Goal: Task Accomplishment & Management: Use online tool/utility

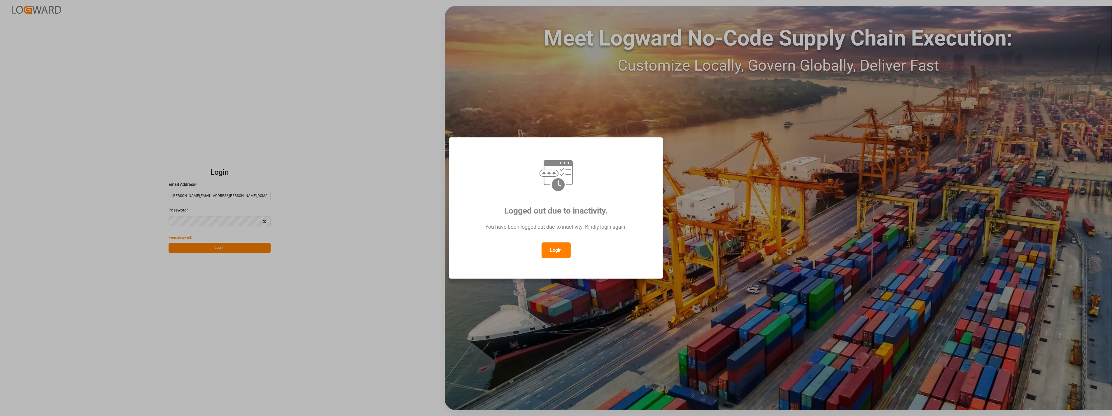
click at [553, 248] on button "Login" at bounding box center [556, 250] width 29 height 16
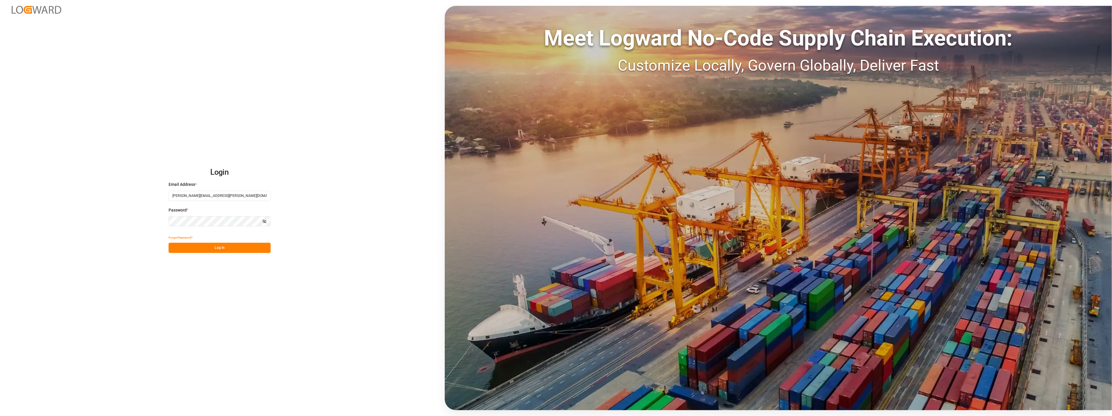
click at [217, 244] on button "Log In" at bounding box center [220, 248] width 102 height 10
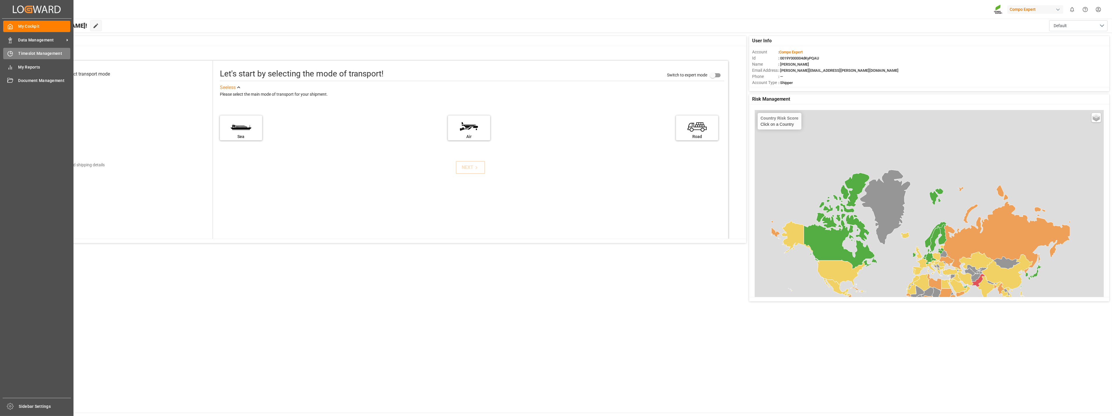
click at [13, 53] on div "Timeslot Management Timeslot Management" at bounding box center [36, 53] width 67 height 11
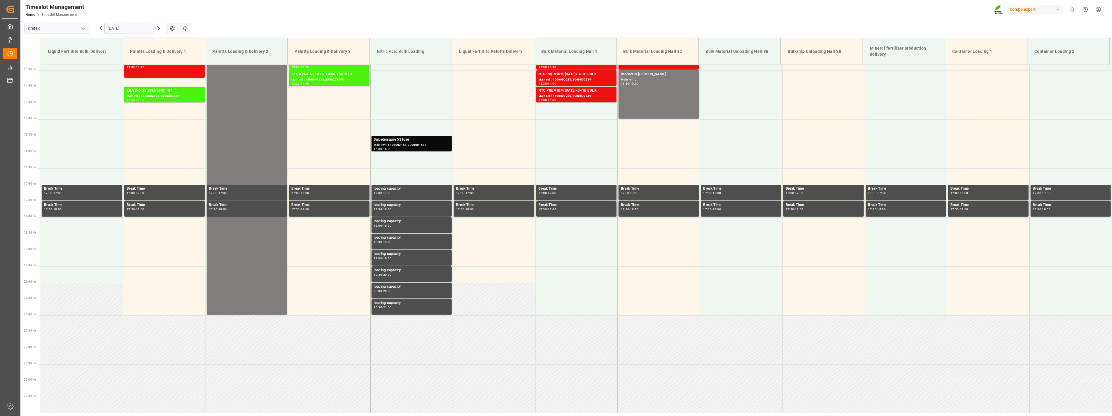
scroll to position [436, 0]
click at [82, 29] on icon "open menu" at bounding box center [83, 28] width 7 height 7
click at [53, 70] on div "La Vall d [PERSON_NAME]" at bounding box center [57, 67] width 64 height 13
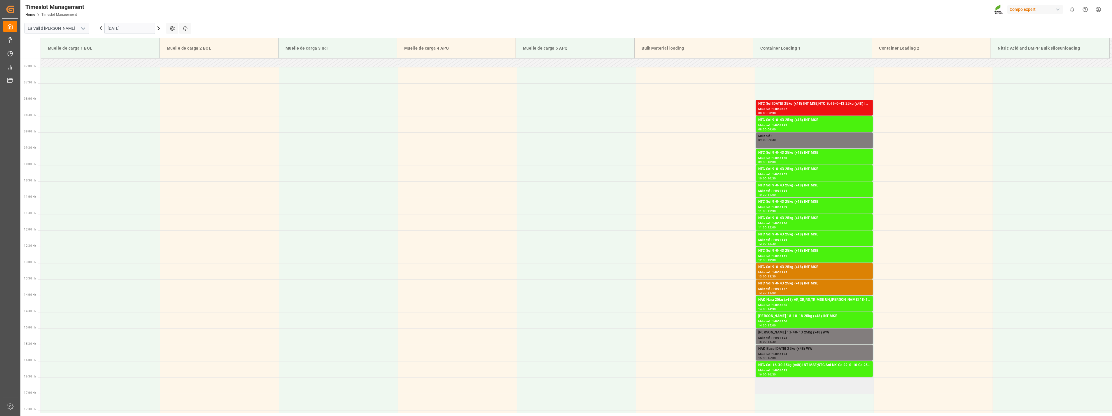
scroll to position [203, 0]
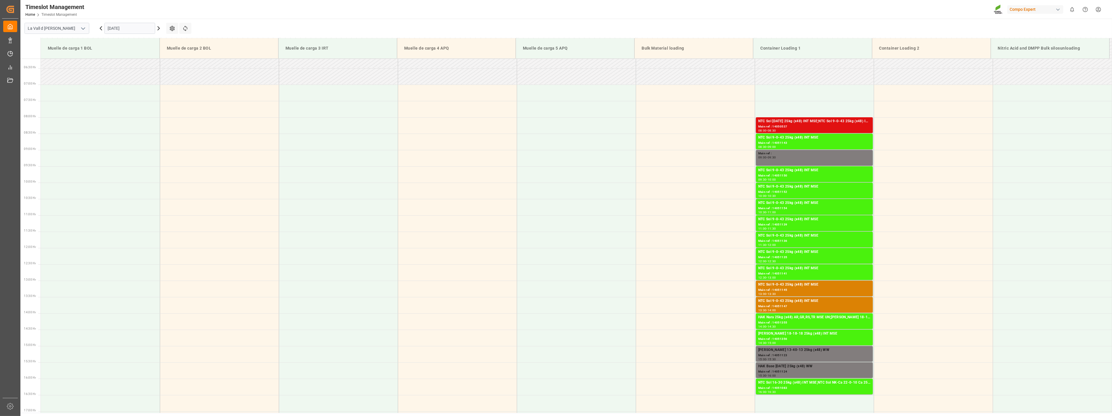
click at [782, 124] on div "Main ref : 14050537" at bounding box center [814, 126] width 112 height 5
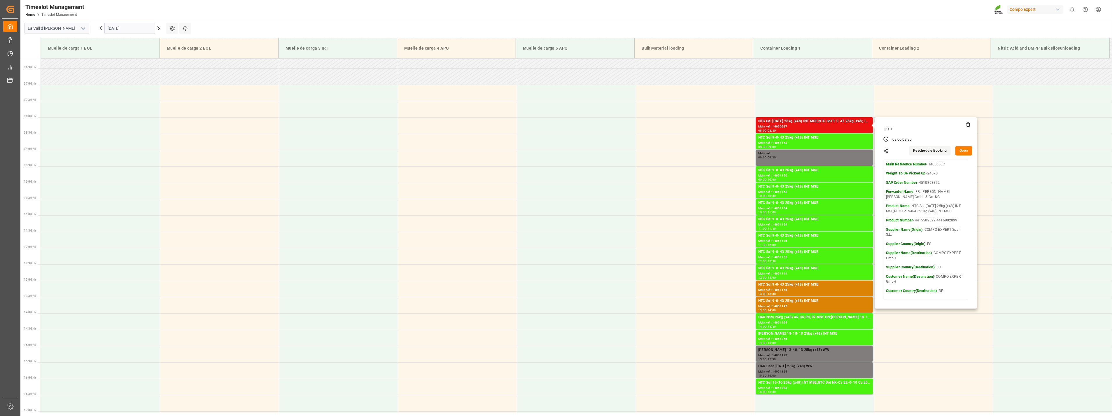
click at [251, 22] on main "La Vall d Uixo [DATE] Settings Refresh Time Slots Muelle de carga 1 BOL Muelle …" at bounding box center [565, 216] width 1090 height 394
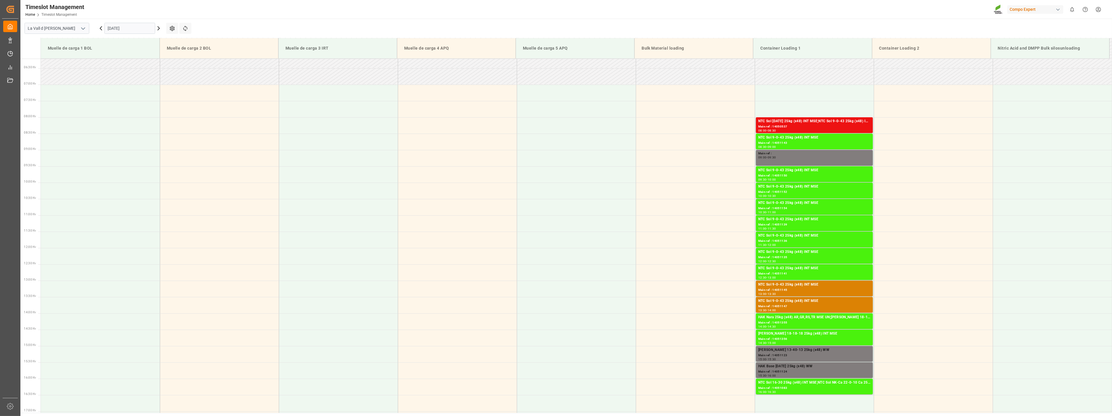
click at [136, 25] on input "[DATE]" at bounding box center [129, 28] width 51 height 11
click at [113, 97] on span "22" at bounding box center [112, 98] width 4 height 4
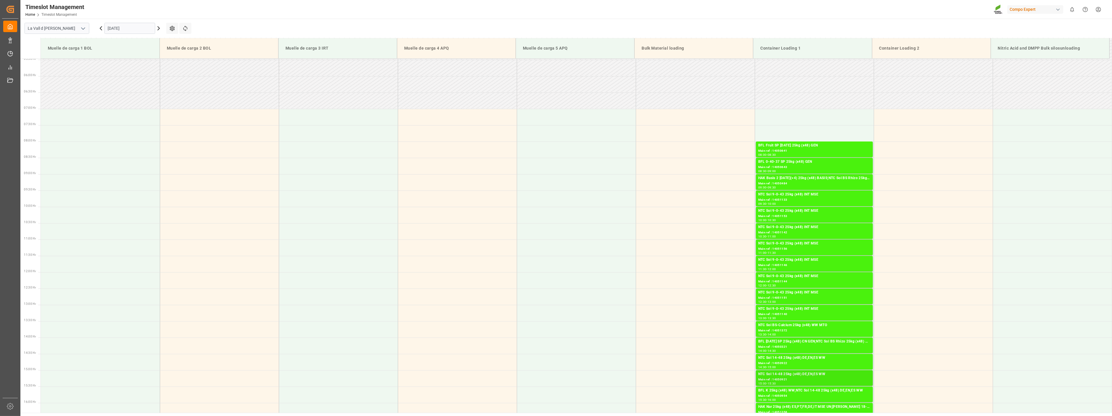
scroll to position [138, 0]
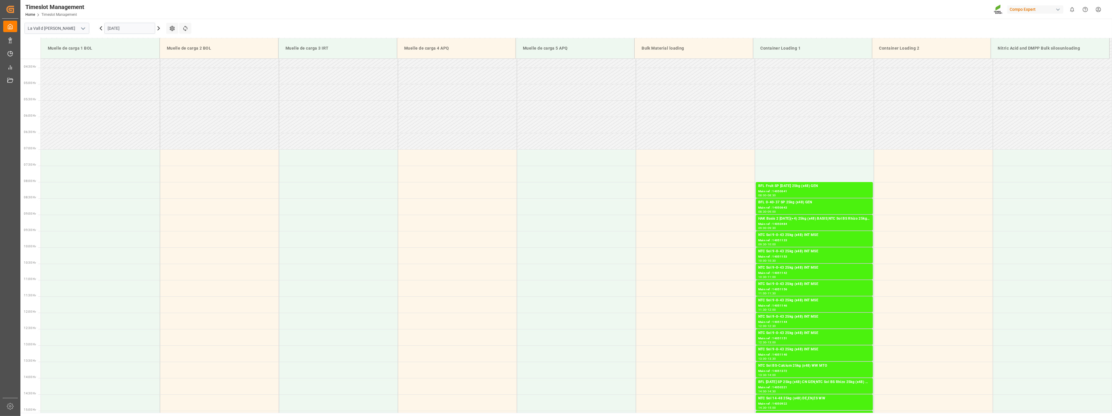
click at [133, 27] on input "[DATE]" at bounding box center [129, 28] width 51 height 11
click at [156, 87] on span "19" at bounding box center [157, 86] width 4 height 4
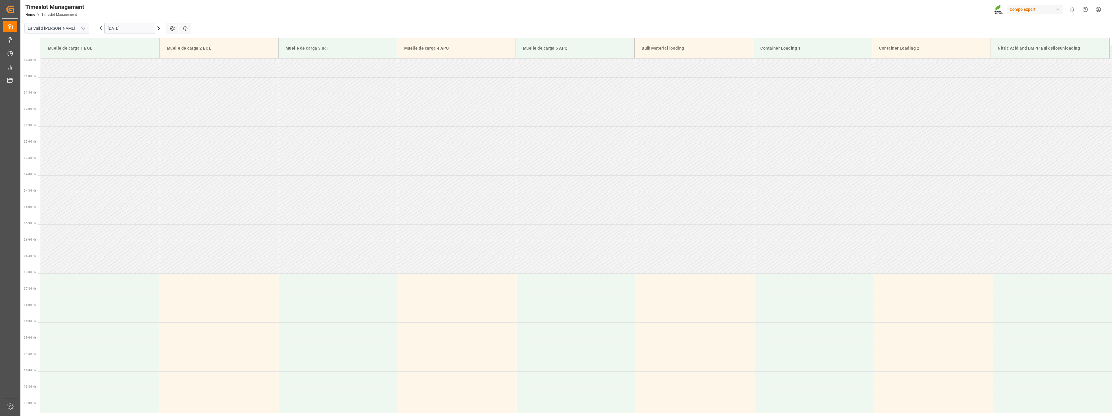
scroll to position [8, 0]
